Goal: Task Accomplishment & Management: Use online tool/utility

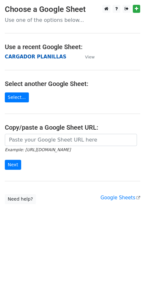
click at [47, 56] on strong "CARGADOR PLANILLAS" at bounding box center [36, 57] width 62 height 6
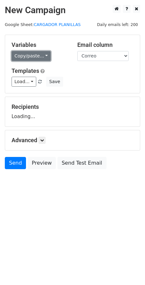
click at [43, 60] on link "Copy/paste..." at bounding box center [31, 56] width 39 height 10
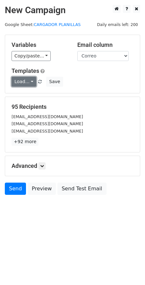
click at [30, 81] on link "Load..." at bounding box center [24, 82] width 25 height 10
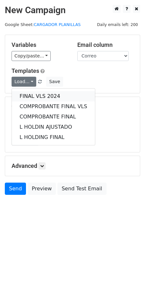
click at [43, 95] on link "FINAL VLS 2024" at bounding box center [53, 96] width 83 height 10
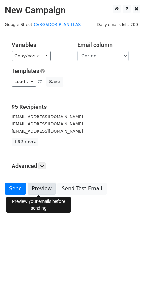
click at [44, 190] on link "Preview" at bounding box center [42, 189] width 28 height 12
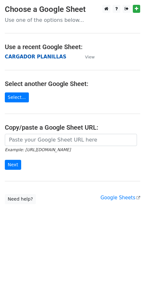
click at [48, 56] on strong "CARGADOR PLANILLAS" at bounding box center [36, 57] width 62 height 6
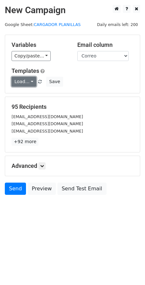
click at [31, 84] on link "Load..." at bounding box center [24, 82] width 25 height 10
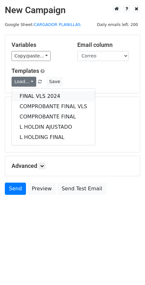
click at [40, 98] on link "FINAL VLS 2024" at bounding box center [53, 96] width 83 height 10
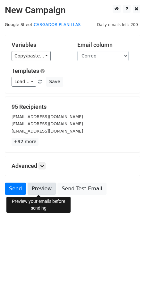
click at [38, 189] on link "Preview" at bounding box center [42, 189] width 28 height 12
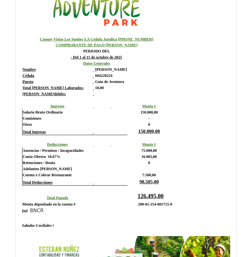
scroll to position [129, 0]
